Goal: Book appointment/travel/reservation

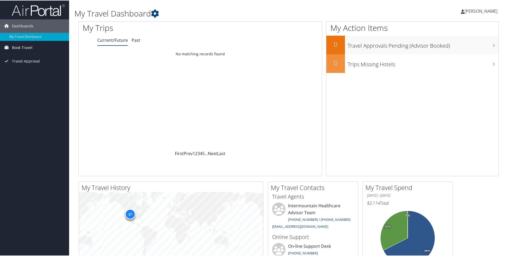
click at [21, 49] on span "Book Travel" at bounding box center [22, 46] width 20 height 13
click at [20, 64] on link "Book/Manage Online Trips" at bounding box center [34, 66] width 69 height 8
